Goal: Task Accomplishment & Management: Manage account settings

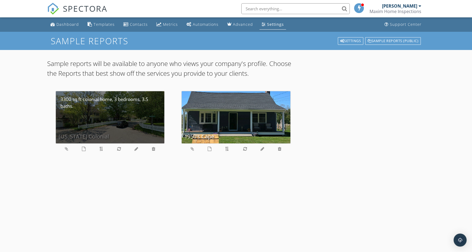
click at [95, 123] on div "Connecticut Colonial" at bounding box center [110, 117] width 109 height 52
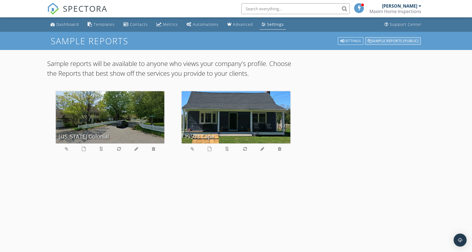
click at [387, 39] on div "Sample Reports (public)" at bounding box center [393, 41] width 56 height 8
click at [267, 22] on div "Settings" at bounding box center [275, 24] width 17 height 5
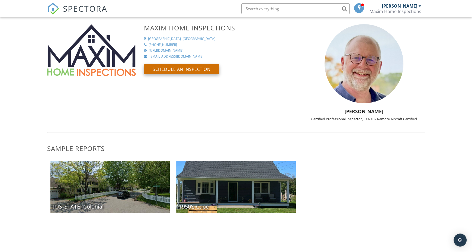
click at [193, 71] on button "Schedule an Inspection" at bounding box center [181, 69] width 75 height 10
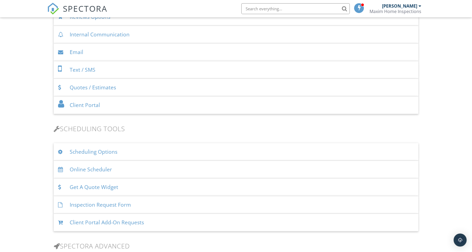
scroll to position [245, 0]
click at [75, 170] on div "Online Scheduler" at bounding box center [236, 170] width 365 height 18
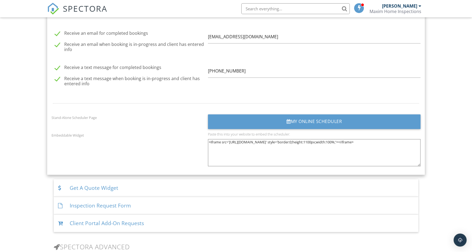
scroll to position [693, 0]
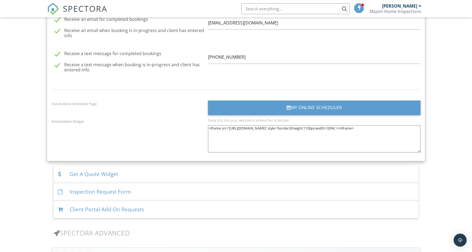
click at [230, 128] on textarea "<iframe src='https://app.spectora.com/home-inspectors/my-inspection-company-9da…" at bounding box center [314, 138] width 213 height 27
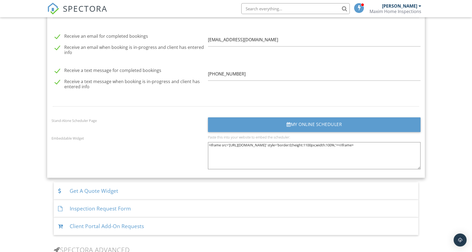
scroll to position [674, 0]
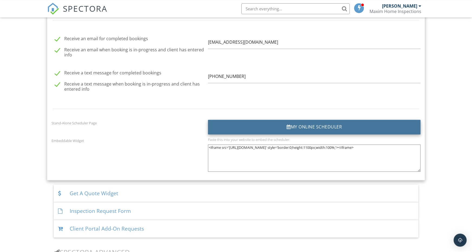
click at [296, 123] on div "My Online Scheduler" at bounding box center [314, 127] width 213 height 15
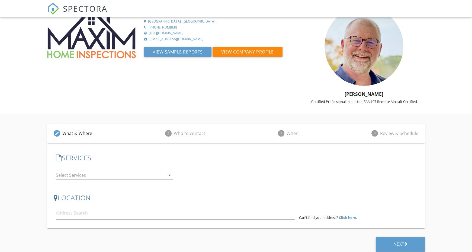
scroll to position [21, 0]
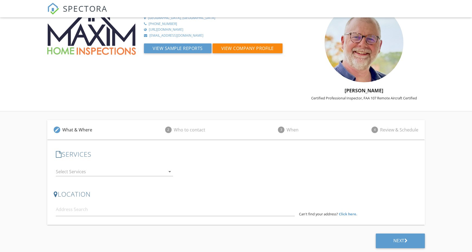
click at [170, 173] on icon "arrow_drop_down" at bounding box center [170, 171] width 7 height 7
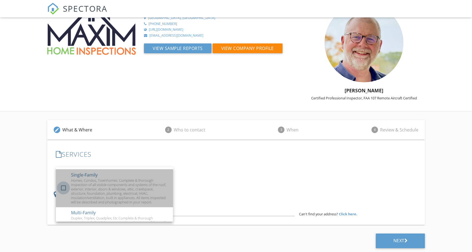
click at [65, 189] on div at bounding box center [63, 187] width 9 height 9
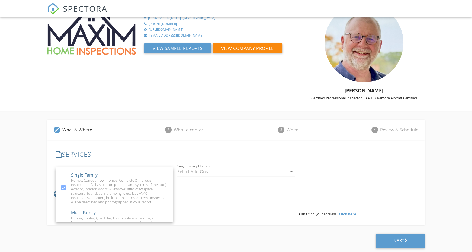
click at [184, 174] on div at bounding box center [232, 171] width 110 height 9
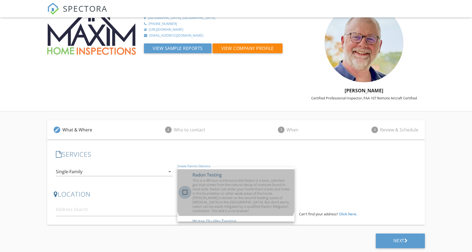
click at [186, 191] on div at bounding box center [184, 191] width 9 height 9
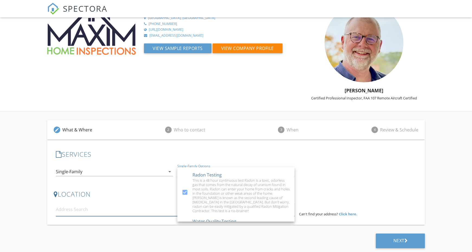
click at [147, 215] on input at bounding box center [175, 209] width 239 height 13
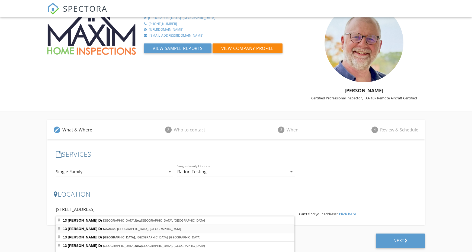
type input "13 Roosevelt Dr, Newtown, CT, USA"
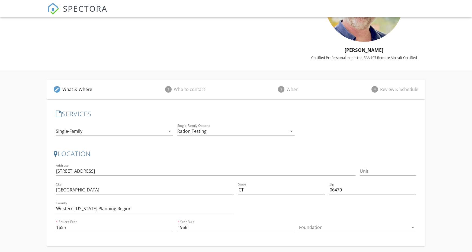
scroll to position [82, 0]
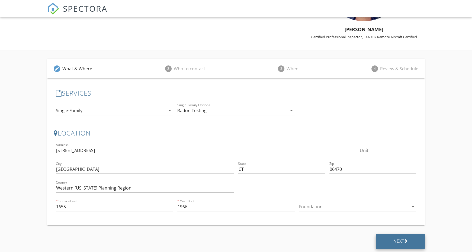
click at [403, 238] on div "Next" at bounding box center [400, 240] width 14 height 5
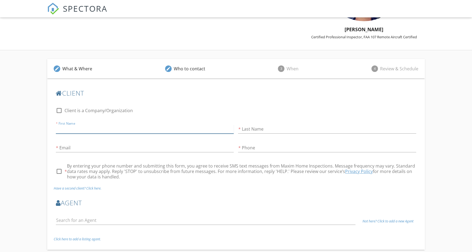
click at [112, 128] on input "First Name" at bounding box center [145, 129] width 178 height 9
type input "Justin"
type input "Birtwell"
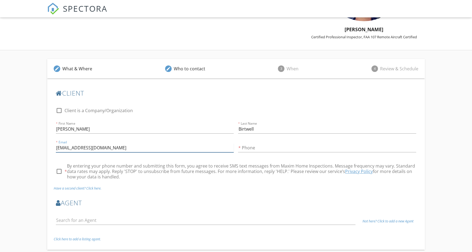
type input "jbirtwell@gmail.com"
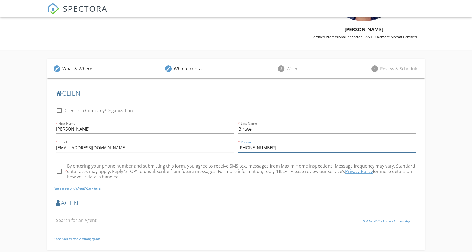
type input "203-300-6121"
click at [56, 170] on input "checkbox" at bounding box center [59, 173] width 7 height 7
checkbox input "true"
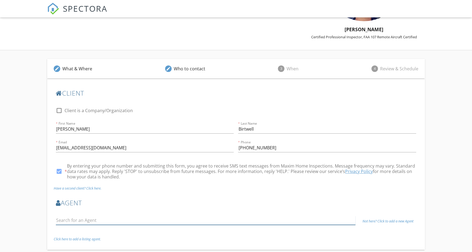
click at [81, 221] on input "text" at bounding box center [206, 220] width 300 height 9
type input "D"
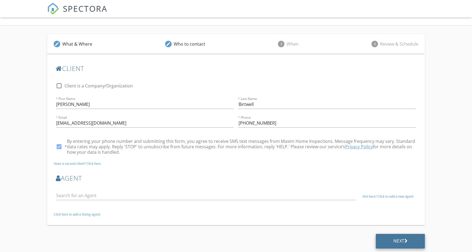
click at [395, 239] on div "Next" at bounding box center [400, 240] width 14 height 5
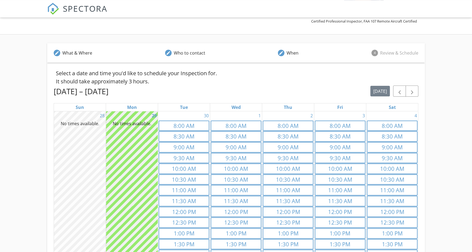
scroll to position [54, 0]
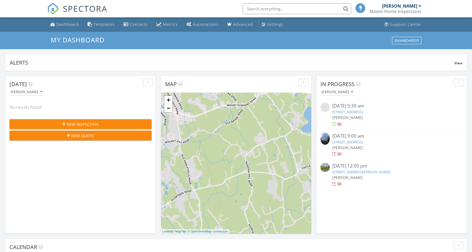
scroll to position [494, 472]
click at [266, 28] on link "Settings" at bounding box center [273, 25] width 26 height 10
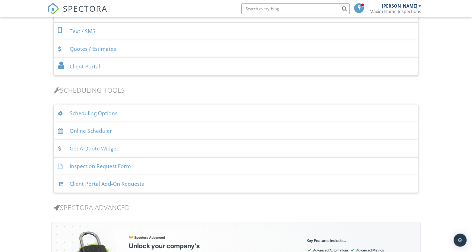
scroll to position [284, 0]
click at [114, 149] on div "Get A Quote Widget" at bounding box center [236, 148] width 365 height 18
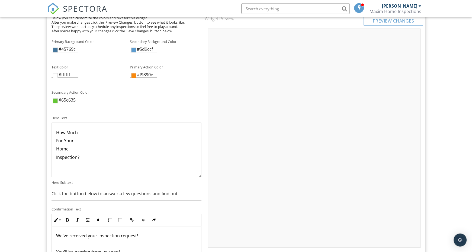
scroll to position [678, 0]
click at [95, 131] on p "How Much" at bounding box center [126, 133] width 141 height 6
click at [100, 138] on p "Home" at bounding box center [126, 141] width 141 height 6
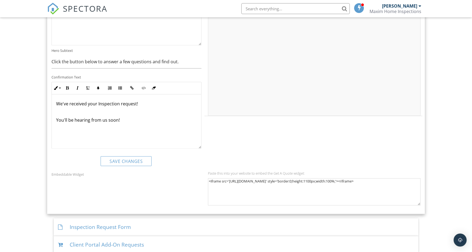
scroll to position [811, 0]
click at [110, 156] on button "Save Changes" at bounding box center [126, 161] width 51 height 10
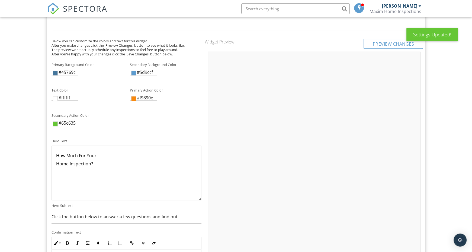
scroll to position [650, 0]
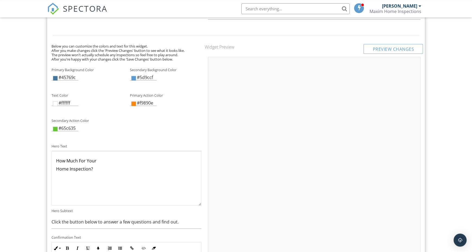
click at [74, 74] on div "#45769c" at bounding box center [65, 77] width 27 height 7
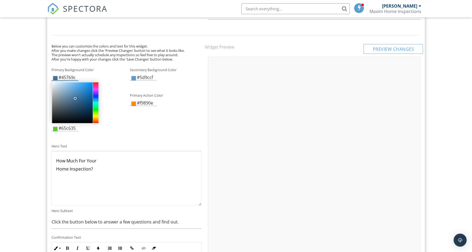
click at [74, 75] on input "#45769c" at bounding box center [65, 78] width 27 height 6
paste input "142649"
type input "#142649"
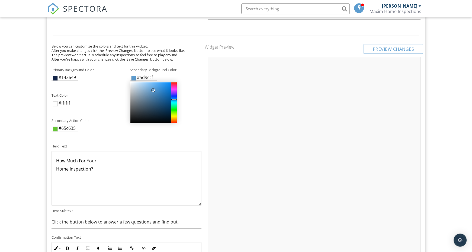
click at [135, 133] on div "Secondary Action Color #65c635" at bounding box center [126, 126] width 157 height 23
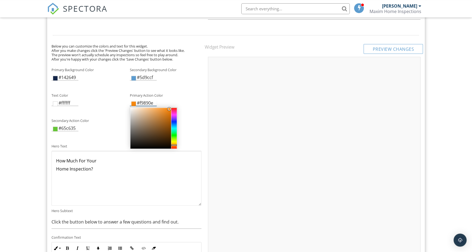
click at [144, 101] on input "#f9890e" at bounding box center [143, 103] width 27 height 6
paste input "F07540"
type input "#f07540"
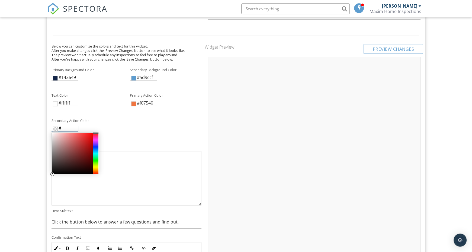
paste input "81C25F"
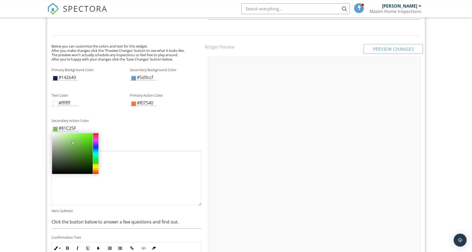
type input "#81c25f"
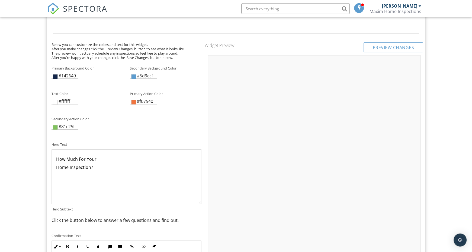
scroll to position [653, 0]
click at [66, 72] on input "#142649" at bounding box center [65, 75] width 27 height 6
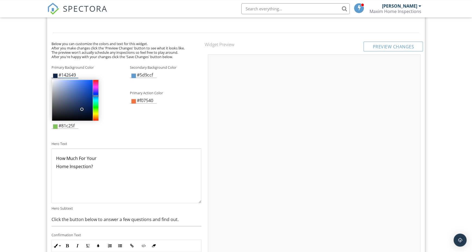
click at [66, 72] on input "#142649" at bounding box center [65, 75] width 27 height 6
click at [82, 107] on div at bounding box center [81, 108] width 3 height 3
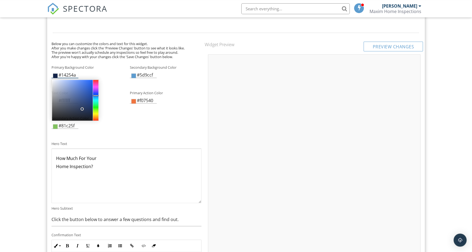
click at [76, 74] on input "#14254a" at bounding box center [65, 75] width 27 height 6
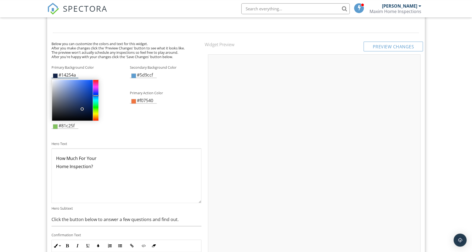
paste input "142649"
type input "#142649"
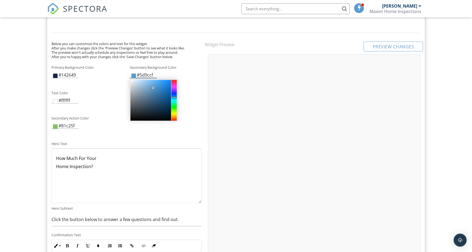
click at [144, 72] on input "#5d9ccf" at bounding box center [143, 75] width 27 height 6
type input "#cfcfcf"
drag, startPoint x: 153, startPoint y: 84, endPoint x: 128, endPoint y: 85, distance: 25.2
click at [128, 85] on form "Primary Background Color #142649 Secondary Background Color #cfcfcf Text Color …" at bounding box center [127, 193] width 150 height 263
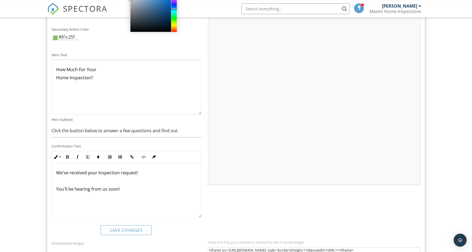
scroll to position [742, 0]
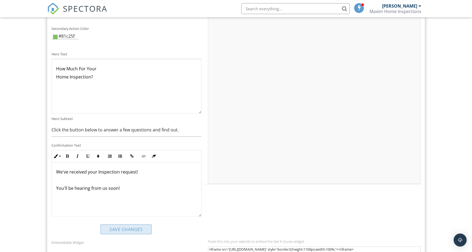
click at [123, 226] on button "Save Changes" at bounding box center [126, 229] width 51 height 10
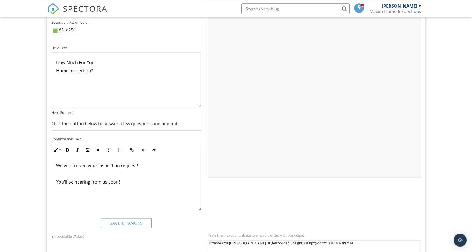
scroll to position [825, 0]
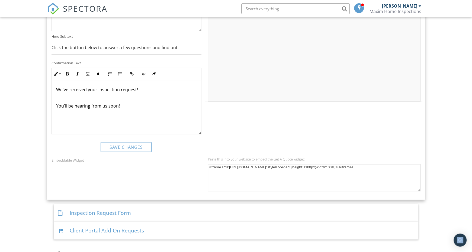
copy div "Open Intercom Messenger"
click at [218, 157] on div "Paste this into your website to embed the Get A Quote widget:" at bounding box center [314, 159] width 213 height 4
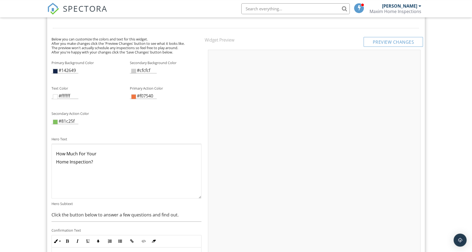
scroll to position [657, 0]
click at [153, 214] on input "Click the button below to answer a few questions and find out." at bounding box center [127, 214] width 150 height 13
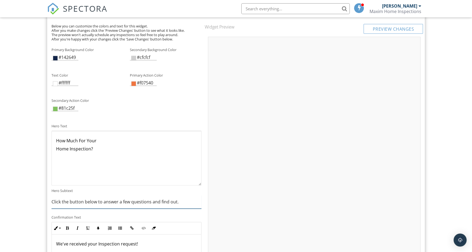
scroll to position [672, 0]
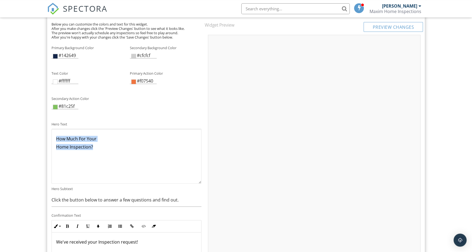
drag, startPoint x: 103, startPoint y: 170, endPoint x: 53, endPoint y: 131, distance: 63.2
click at [53, 131] on div "How Much For Your Home Inspection?" at bounding box center [126, 156] width 149 height 54
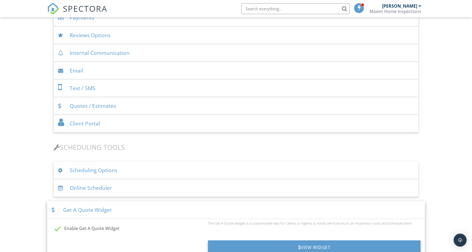
scroll to position [233, 0]
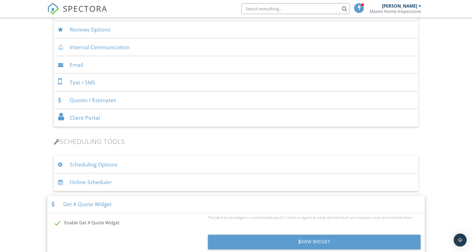
click at [113, 164] on div "Scheduling Optio ns" at bounding box center [236, 165] width 365 height 18
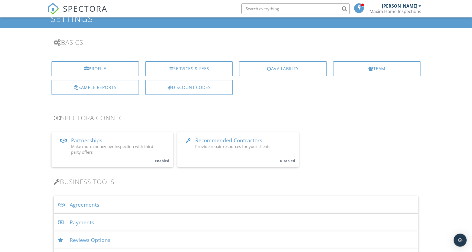
scroll to position [21, 0]
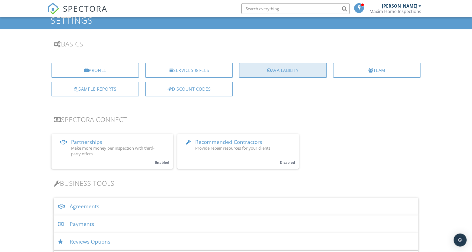
click at [268, 71] on div at bounding box center [269, 70] width 4 height 4
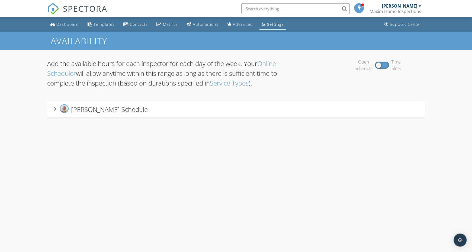
click at [56, 110] on icon at bounding box center [55, 109] width 3 height 4
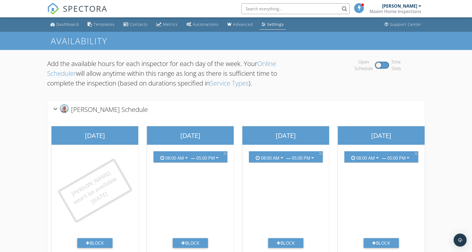
click at [199, 118] on div "Sunday Justin won't be available today Block Monday 08:00 AM arrow_drop_down — …" at bounding box center [381, 189] width 669 height 144
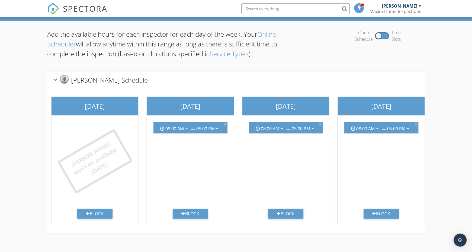
scroll to position [31, 0]
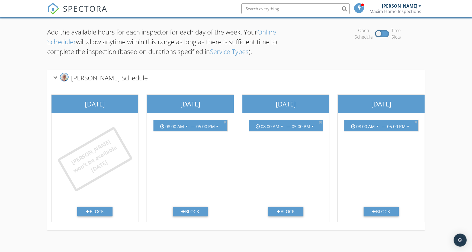
click at [385, 33] on div "Open Schedule Time Slots" at bounding box center [378, 33] width 94 height 13
drag, startPoint x: 378, startPoint y: 31, endPoint x: 390, endPoint y: 31, distance: 12.2
click at [390, 31] on div "Open Schedule Time Slots" at bounding box center [378, 33] width 94 height 13
click at [386, 34] on div "Open Schedule Time Slots" at bounding box center [378, 33] width 94 height 13
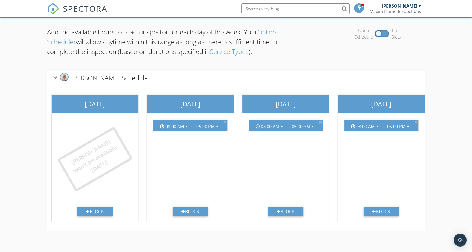
click at [386, 34] on div "Open Schedule Time Slots" at bounding box center [378, 33] width 94 height 13
click at [380, 34] on div at bounding box center [382, 33] width 14 height 7
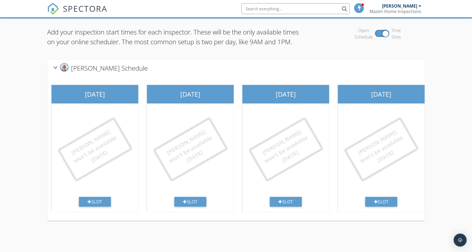
click at [380, 34] on div "Open Schedule Time Slots" at bounding box center [378, 33] width 94 height 13
click at [185, 204] on div at bounding box center [185, 201] width 4 height 4
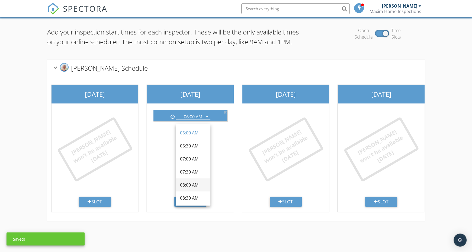
scroll to position [28, 0]
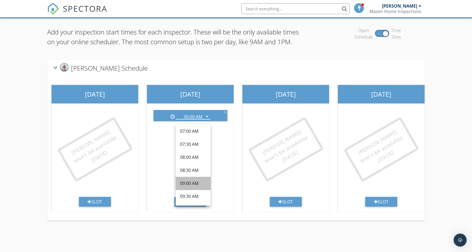
click at [195, 184] on div "09:00 AM" at bounding box center [193, 183] width 26 height 7
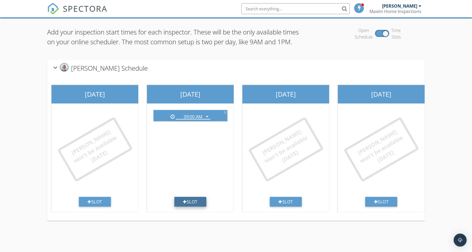
click at [193, 206] on div "Slot" at bounding box center [190, 202] width 32 height 10
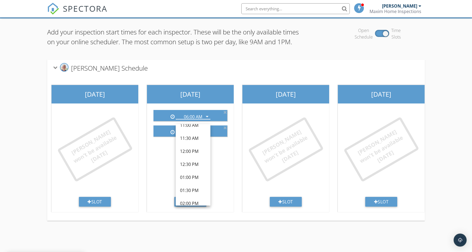
scroll to position [125, 0]
click at [189, 178] on div "01:00 PM" at bounding box center [193, 177] width 26 height 7
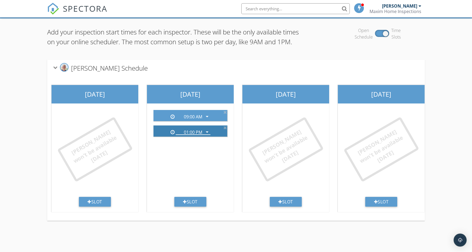
click at [207, 135] on icon "arrow_drop_down" at bounding box center [207, 132] width 7 height 7
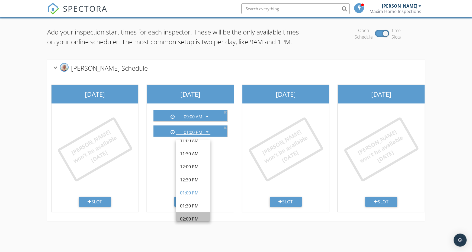
click at [194, 216] on div "02:00 PM" at bounding box center [193, 218] width 26 height 7
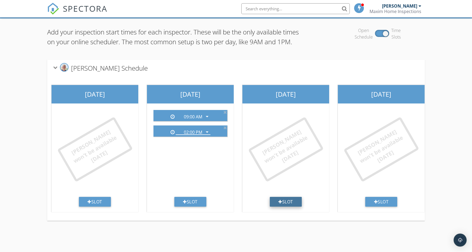
click at [285, 206] on div "Slot" at bounding box center [286, 202] width 32 height 10
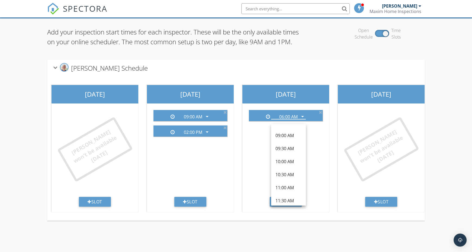
scroll to position [75, 0]
click at [285, 135] on div "09:00 AM" at bounding box center [289, 135] width 26 height 7
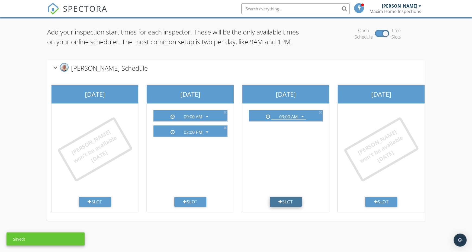
click at [290, 206] on div "Slot" at bounding box center [286, 202] width 32 height 10
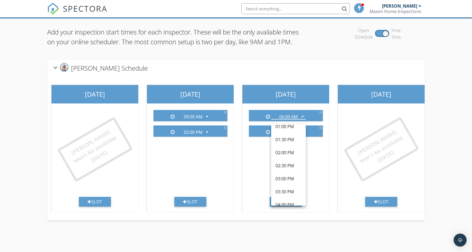
scroll to position [176, 0]
click at [285, 154] on div "02:00 PM" at bounding box center [289, 152] width 26 height 7
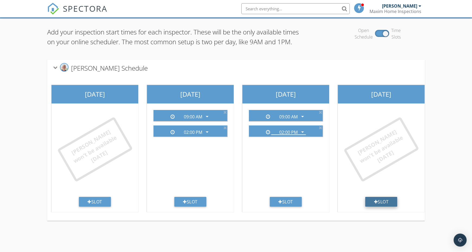
click at [374, 204] on div at bounding box center [376, 201] width 4 height 4
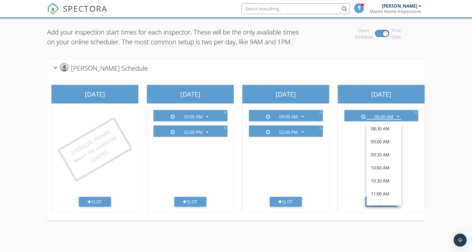
scroll to position [68, 0]
click at [383, 143] on div "09:00 AM" at bounding box center [384, 142] width 26 height 7
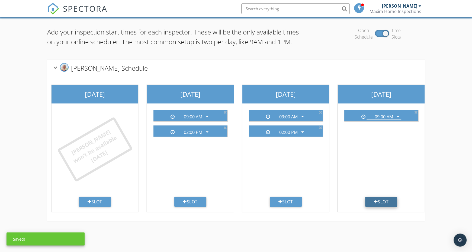
click at [388, 206] on div "Slot" at bounding box center [381, 202] width 32 height 10
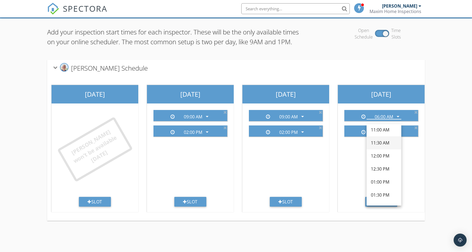
scroll to position [131, 0]
click at [386, 195] on div "02:00 PM" at bounding box center [384, 196] width 26 height 7
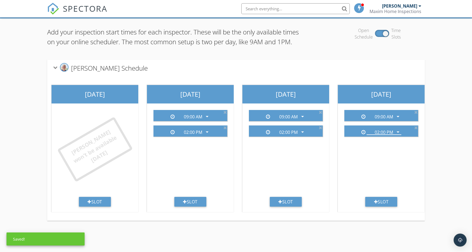
scroll to position [0, 1]
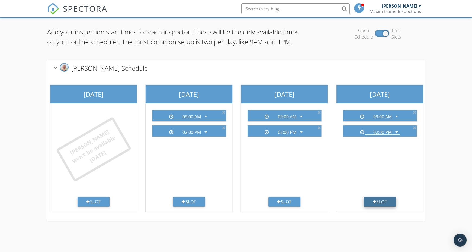
click at [385, 206] on div "Slot" at bounding box center [380, 202] width 32 height 10
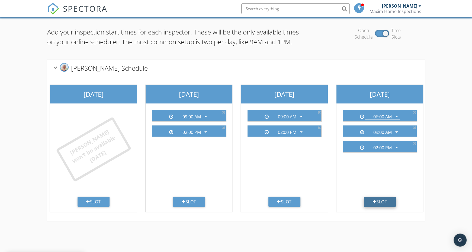
scroll to position [131, 0]
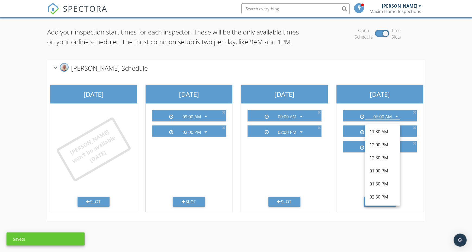
click at [419, 192] on div "06:00 AM arrow_drop_down 09:00 AM arrow_drop_down 02:00 PM arrow_drop_down" at bounding box center [380, 151] width 82 height 91
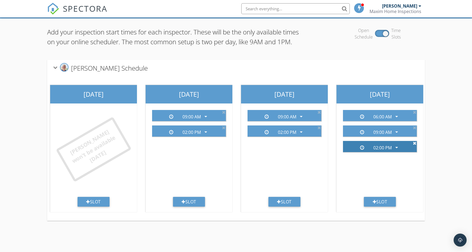
click at [415, 145] on icon at bounding box center [415, 143] width 4 height 4
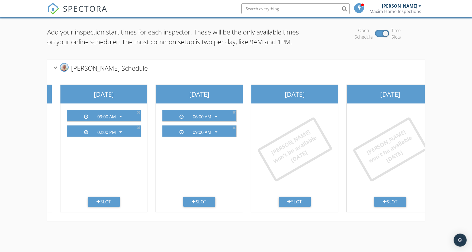
scroll to position [0, 183]
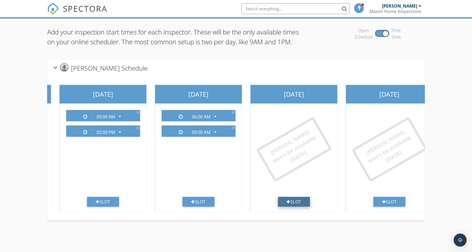
click at [302, 206] on div "Slot" at bounding box center [294, 202] width 32 height 10
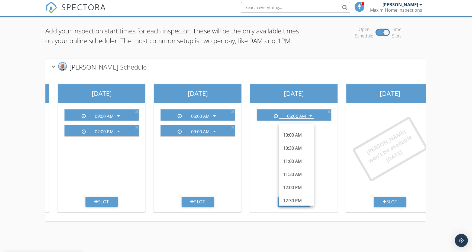
scroll to position [78, 0]
click at [298, 131] on div "09:00 AM" at bounding box center [297, 133] width 26 height 7
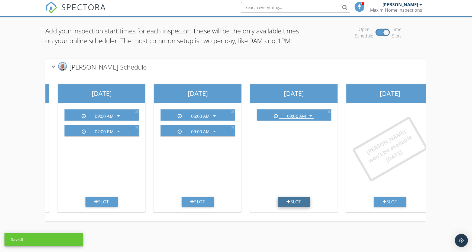
click at [298, 206] on div "Slot" at bounding box center [294, 202] width 32 height 10
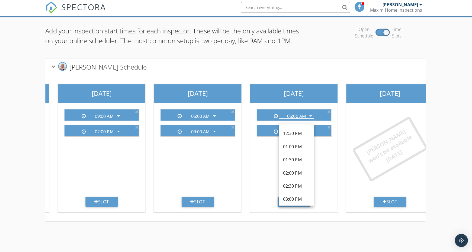
scroll to position [155, 0]
click at [298, 173] on div "02:00 PM" at bounding box center [297, 173] width 26 height 7
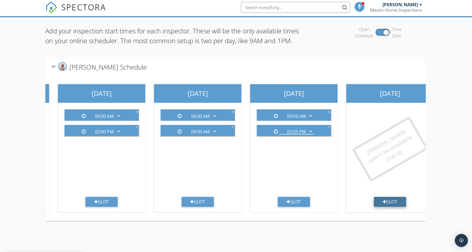
click at [384, 204] on div at bounding box center [384, 201] width 4 height 4
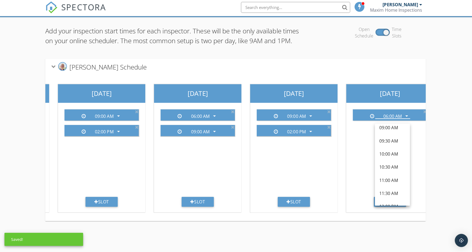
scroll to position [62, 0]
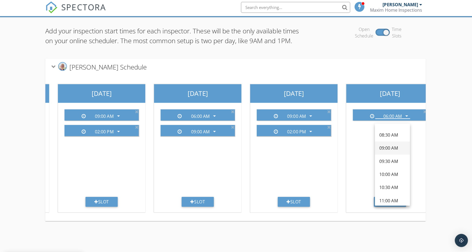
click at [387, 148] on div "09:00 AM" at bounding box center [392, 148] width 26 height 7
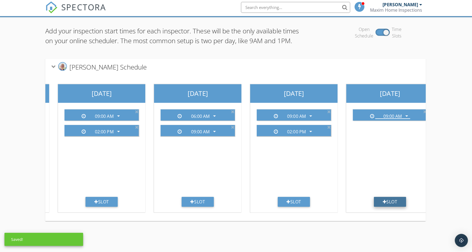
click at [391, 206] on div "Slot" at bounding box center [390, 202] width 32 height 10
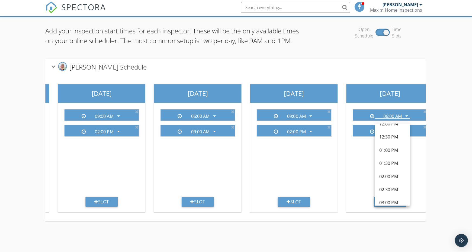
scroll to position [152, 0]
click at [386, 178] on div "02:00 PM" at bounding box center [392, 175] width 26 height 7
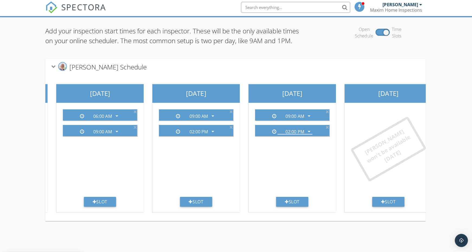
scroll to position [0, 291]
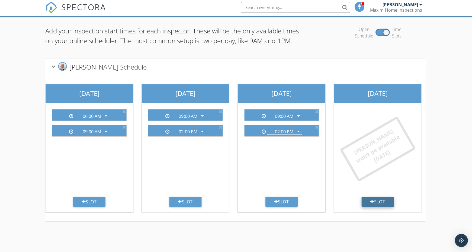
click at [379, 206] on div "Slot" at bounding box center [377, 202] width 32 height 10
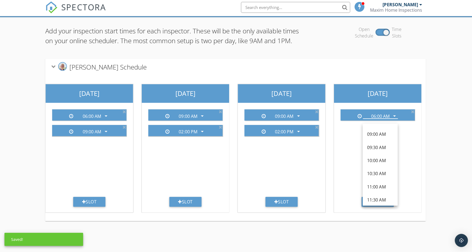
scroll to position [62, 0]
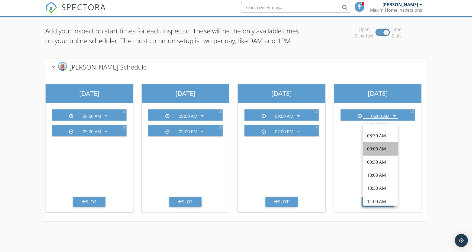
click at [380, 149] on div "09:00 AM" at bounding box center [380, 149] width 26 height 7
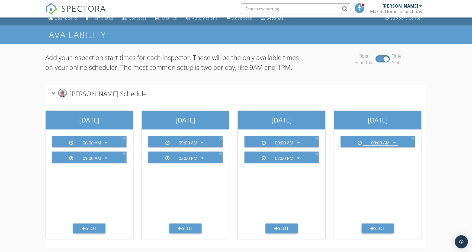
scroll to position [6, 0]
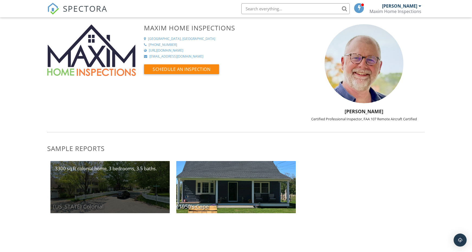
click at [124, 193] on div "[US_STATE] Colonial" at bounding box center [109, 187] width 119 height 52
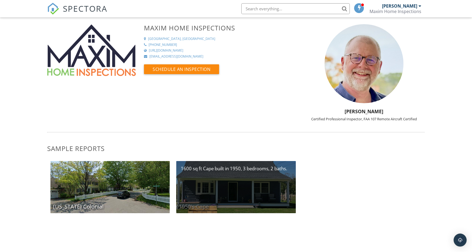
click at [222, 183] on div "1950's Cape" at bounding box center [235, 187] width 119 height 52
